Goal: Consume media (video, audio)

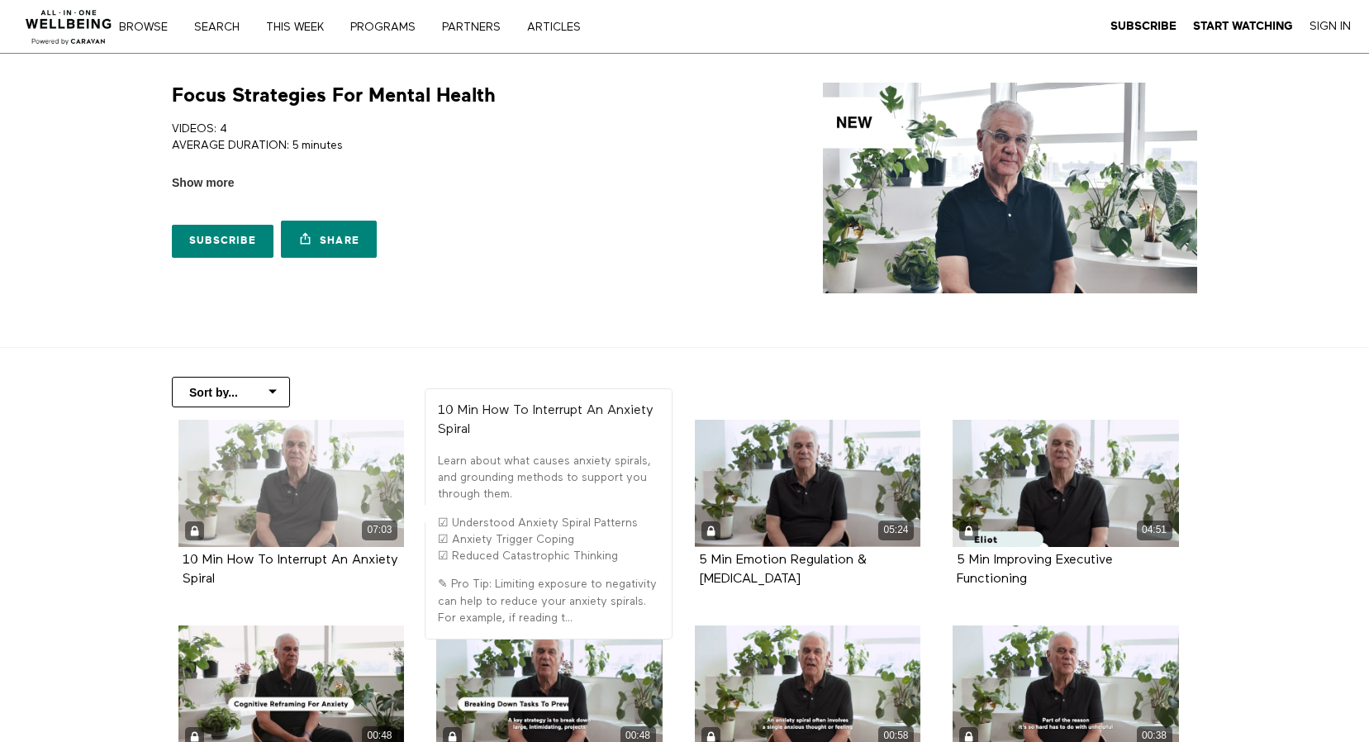
click at [302, 464] on div "07:03" at bounding box center [291, 483] width 226 height 127
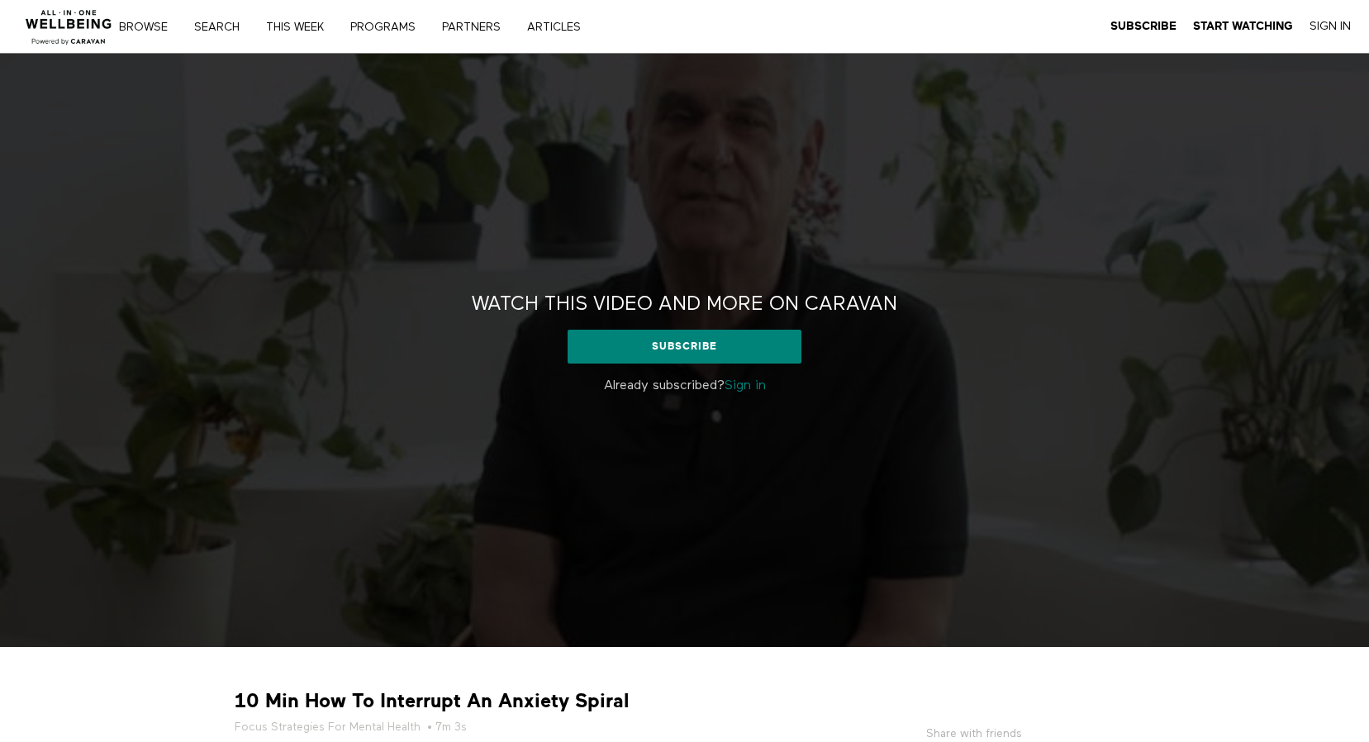
click at [754, 384] on link "Sign in" at bounding box center [745, 385] width 41 height 13
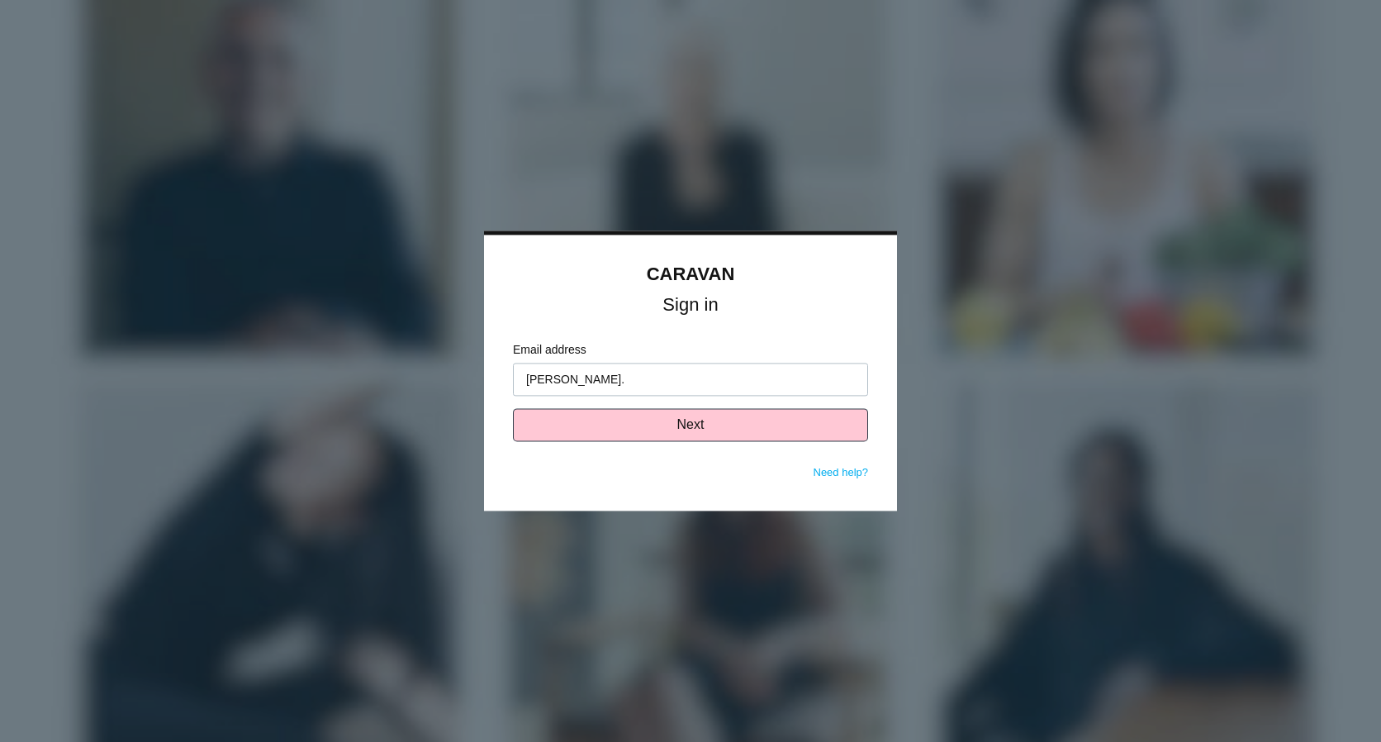
type input "karen.osorio@bdpec.com"
click at [668, 426] on button "Next" at bounding box center [690, 425] width 355 height 33
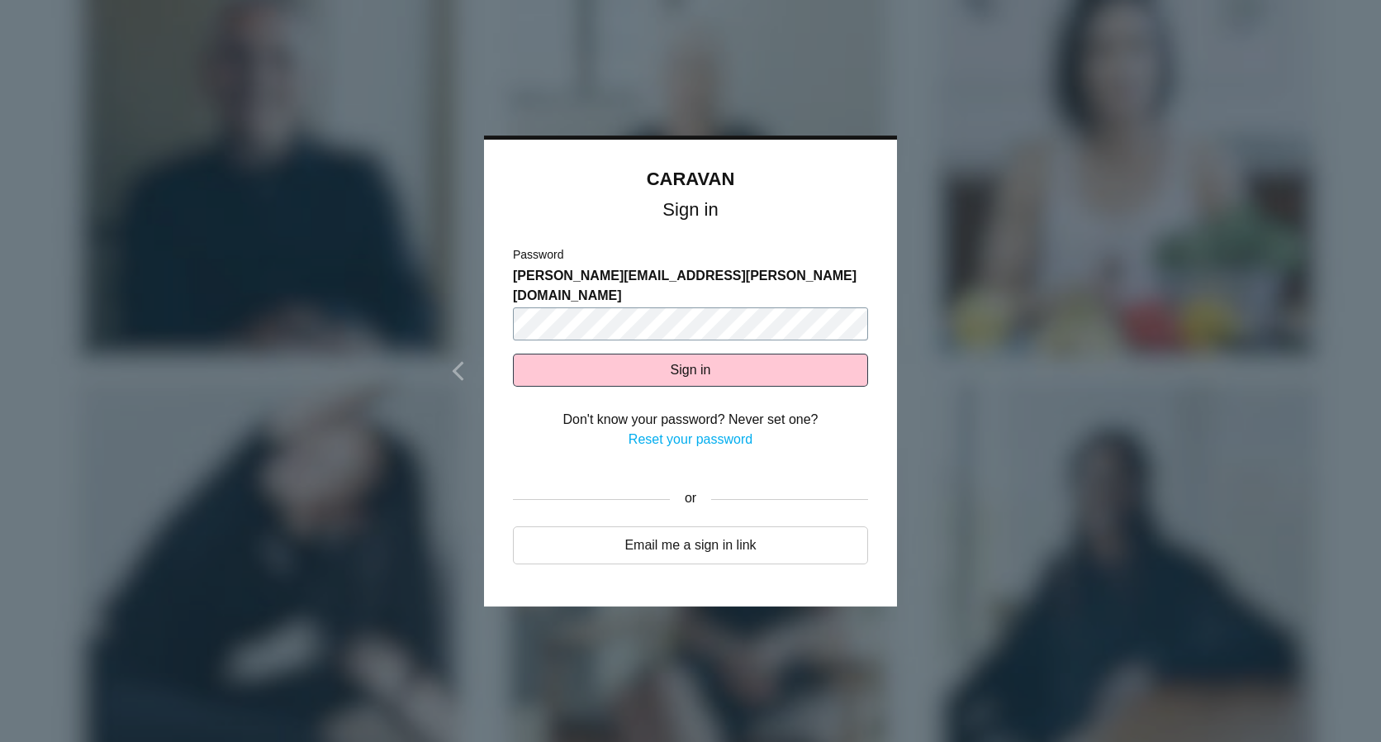
click at [513, 354] on button "Sign in" at bounding box center [690, 370] width 355 height 33
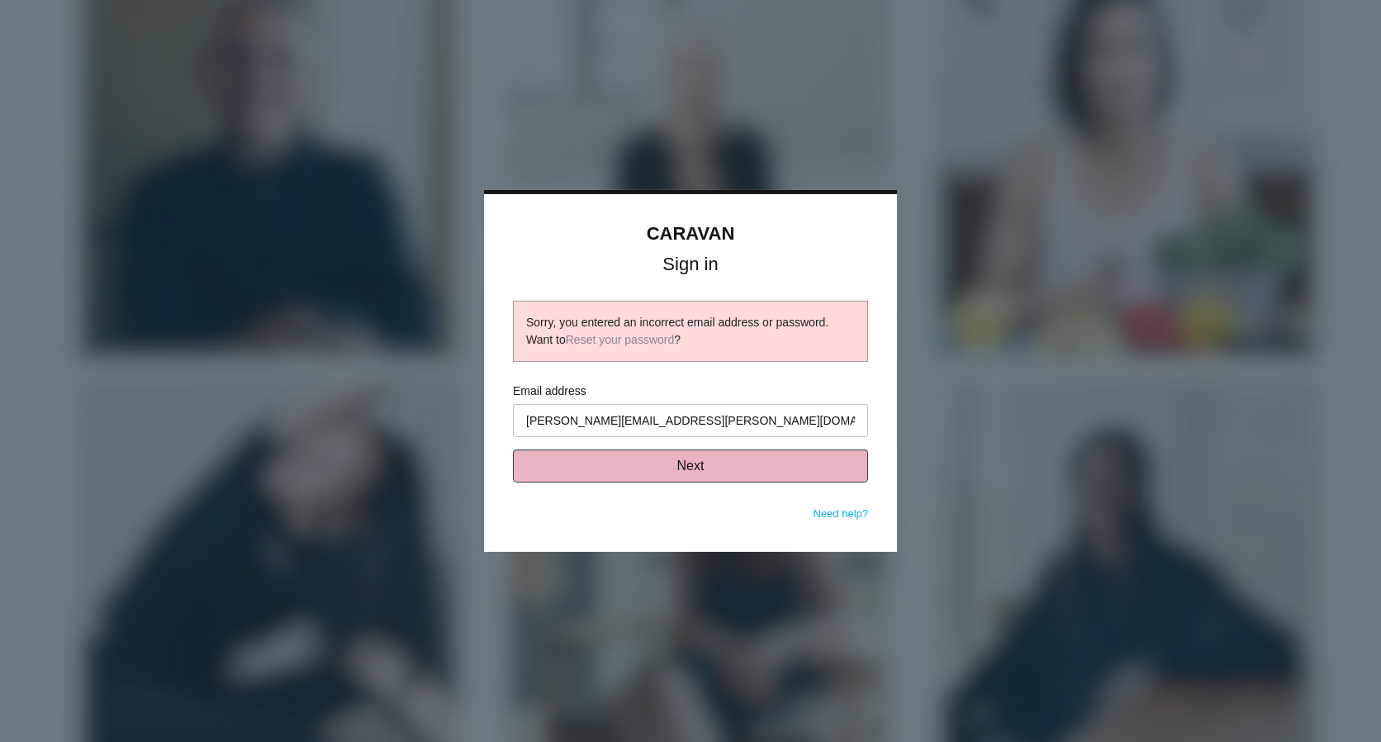
click at [690, 465] on button "Next" at bounding box center [690, 465] width 355 height 33
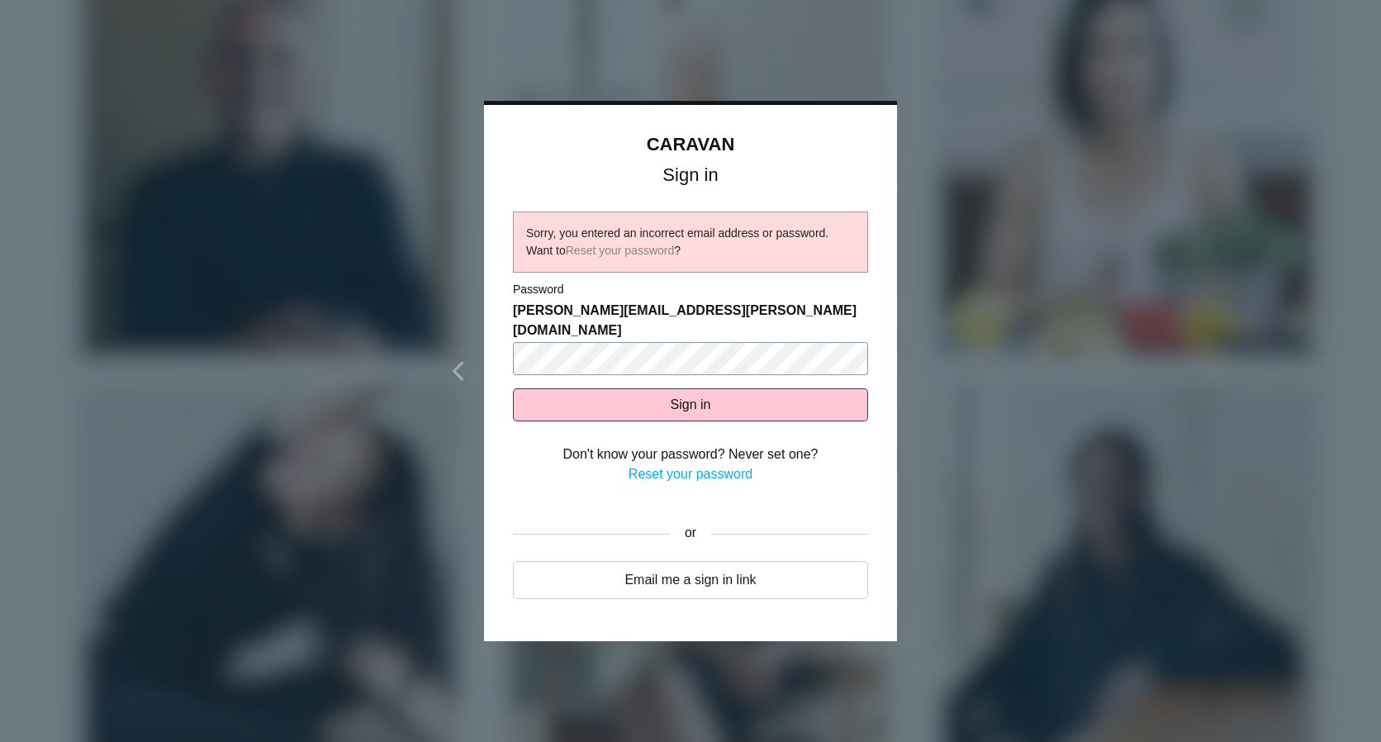
click at [488, 340] on div "CARAVAN Sign in Sorry, you entered an incorrect email address or password. Want…" at bounding box center [690, 373] width 413 height 536
click at [513, 388] on button "Sign in" at bounding box center [690, 404] width 355 height 33
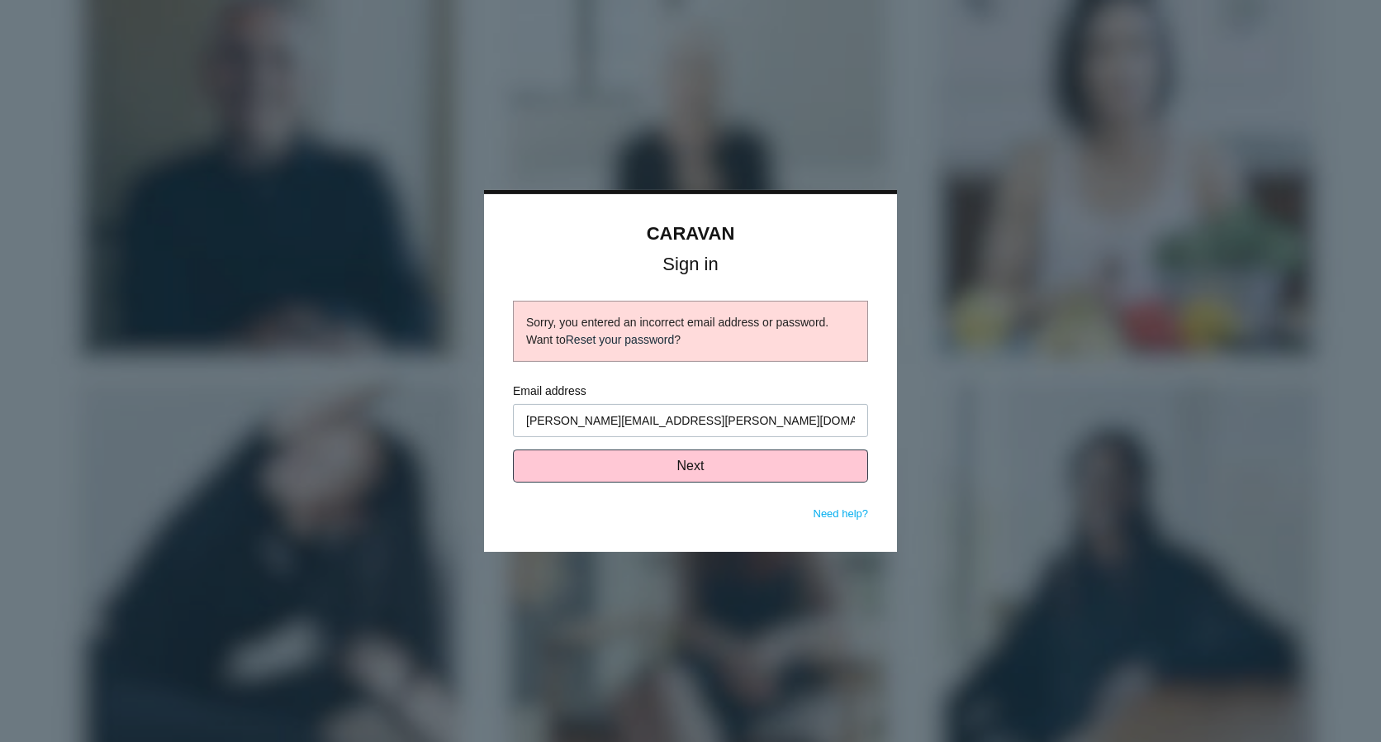
click at [651, 342] on link "Reset your password" at bounding box center [620, 339] width 109 height 13
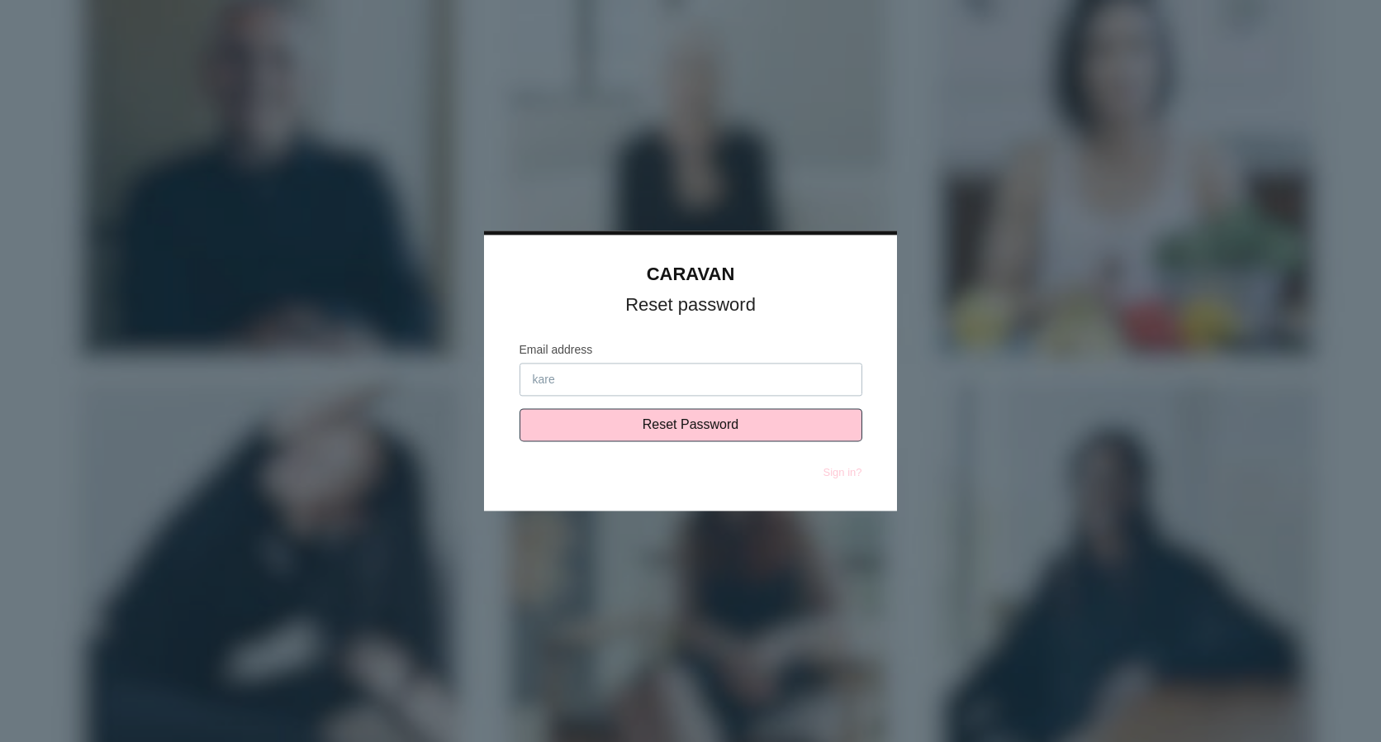
type input "[PERSON_NAME][EMAIL_ADDRESS][PERSON_NAME][DOMAIN_NAME]"
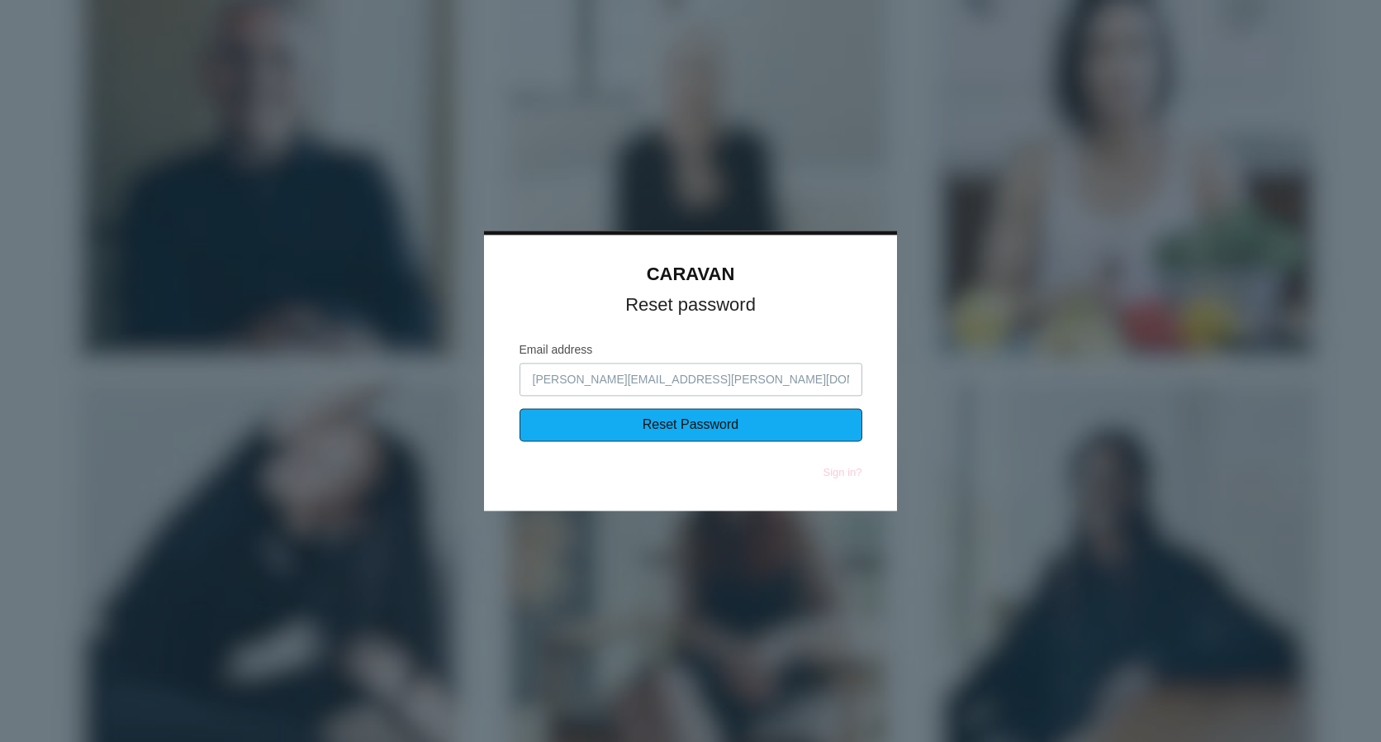
click at [663, 433] on input "Reset Password" at bounding box center [691, 425] width 343 height 33
type input "Sending..."
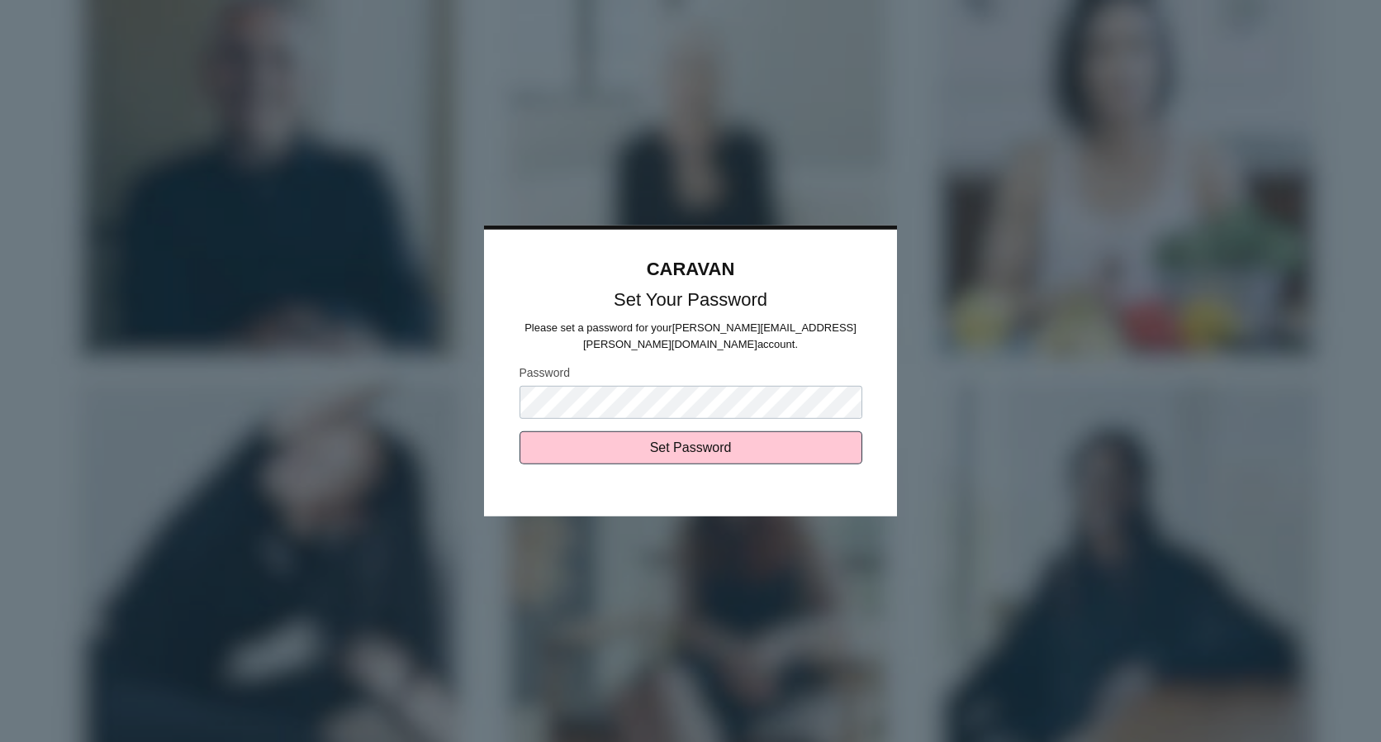
click at [520, 431] on input "Set Password" at bounding box center [691, 447] width 343 height 33
type input "Sending..."
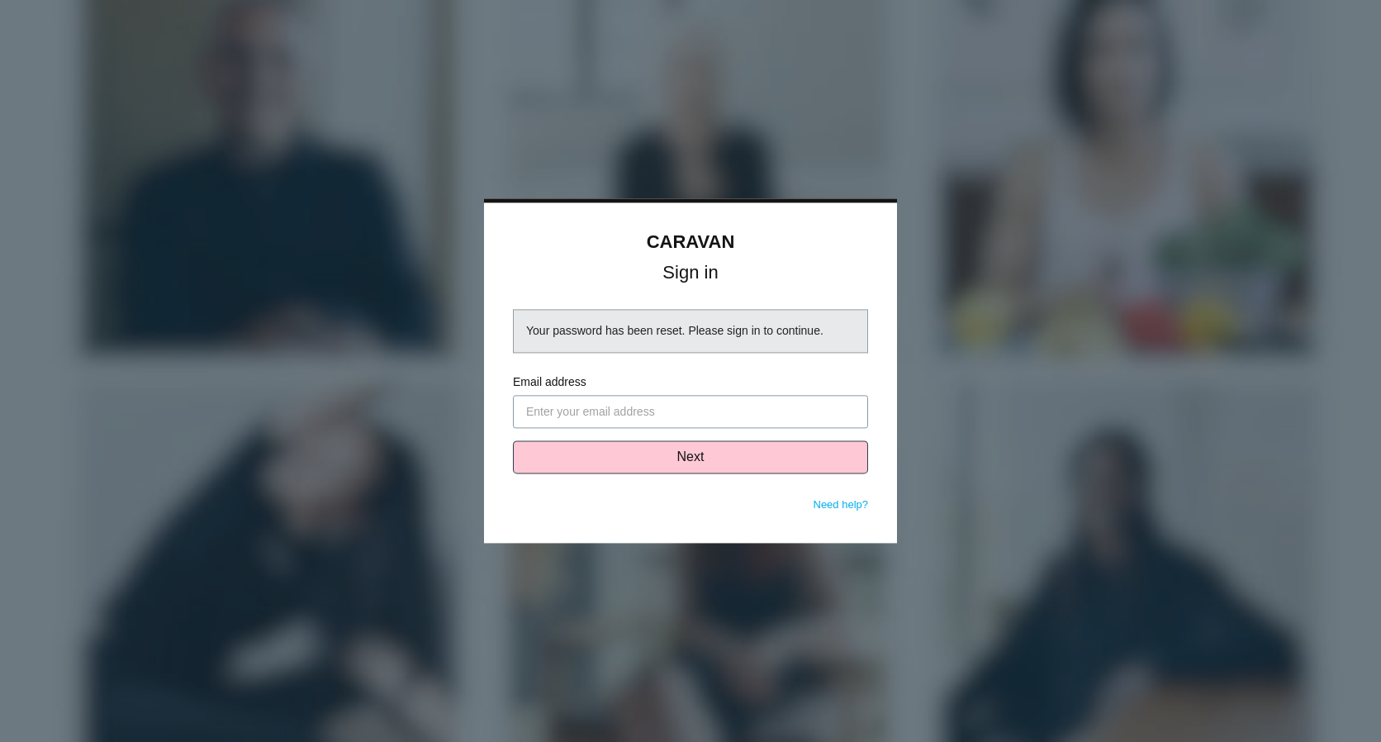
click at [667, 411] on input "Email address" at bounding box center [690, 412] width 355 height 33
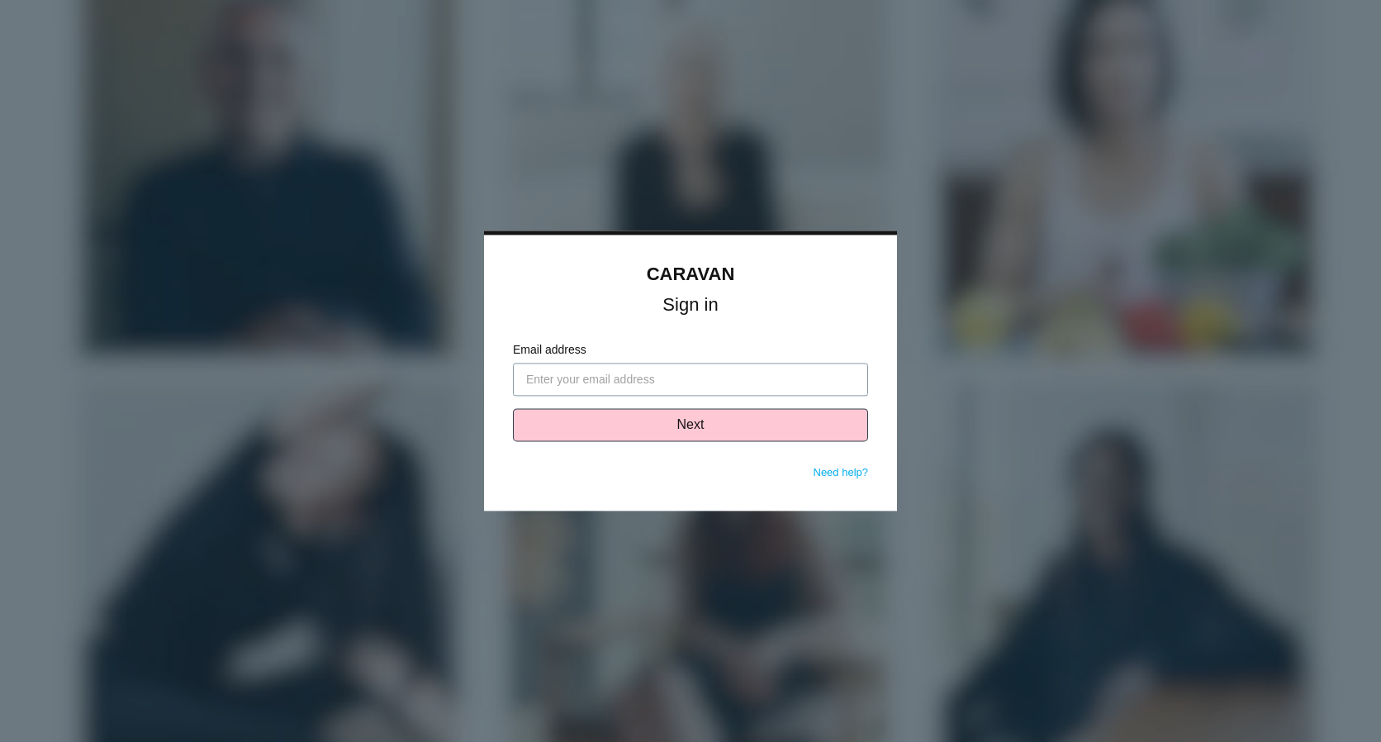
type input "[PERSON_NAME][EMAIL_ADDRESS][PERSON_NAME][DOMAIN_NAME]"
click at [687, 427] on button "Next" at bounding box center [690, 425] width 355 height 33
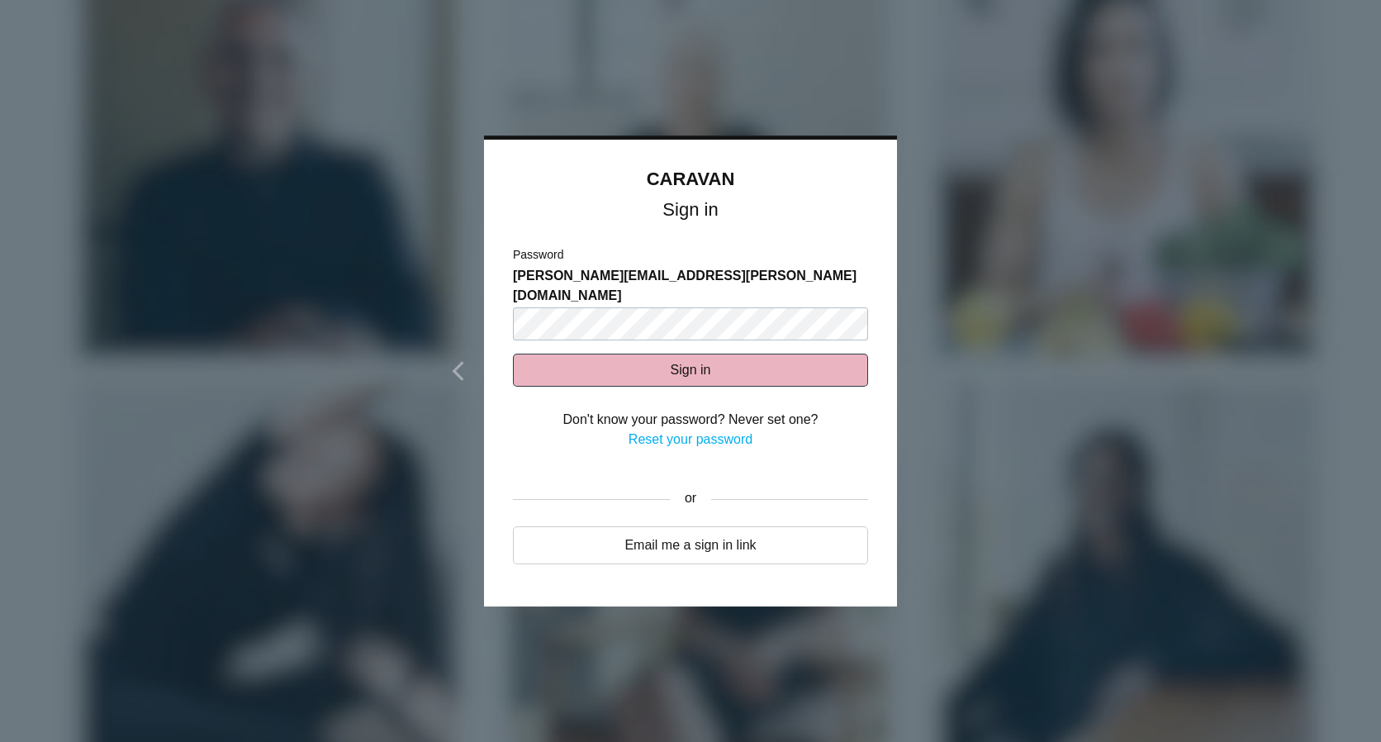
click at [678, 354] on button "Sign in" at bounding box center [690, 370] width 355 height 33
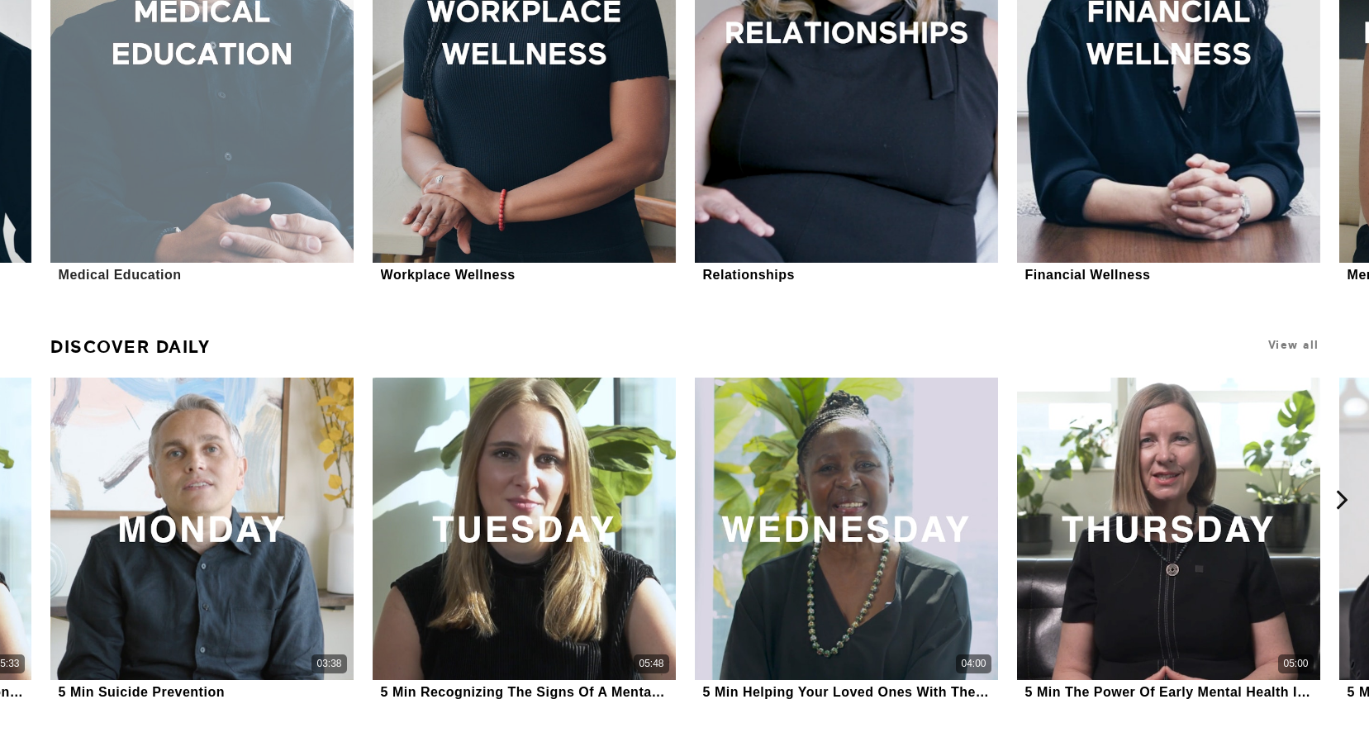
scroll to position [578, 0]
